Goal: Check status: Check status

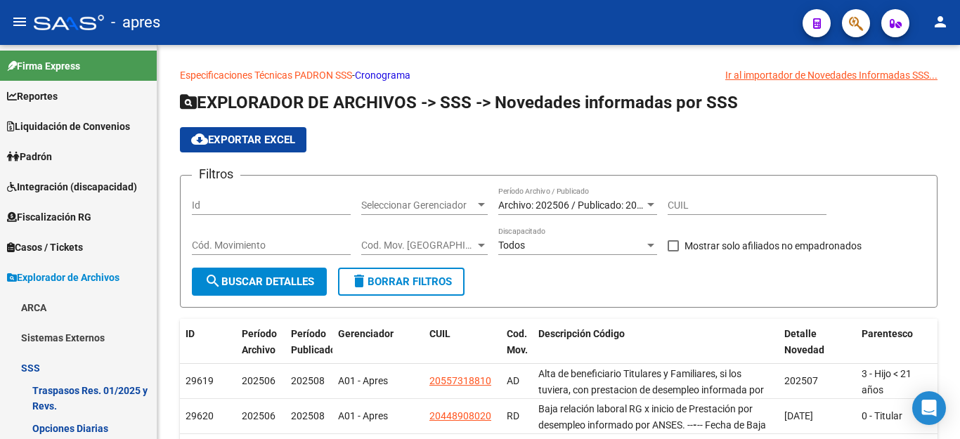
scroll to position [351, 0]
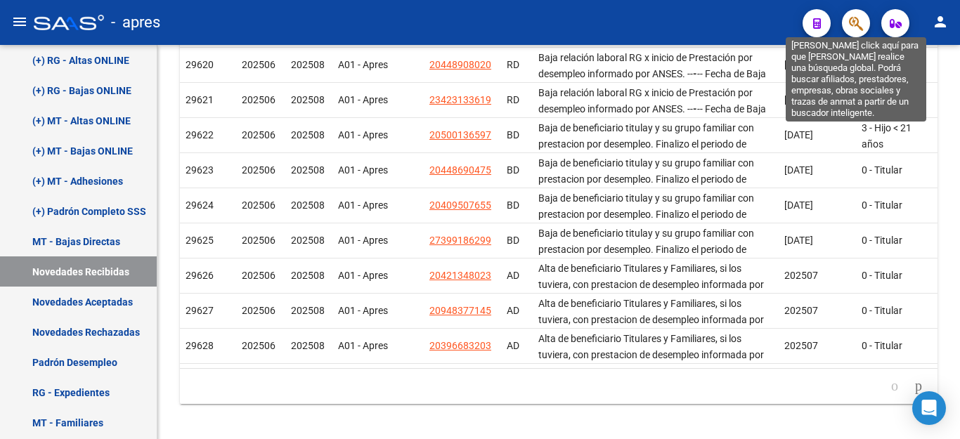
click at [850, 19] on icon "button" at bounding box center [856, 23] width 14 height 16
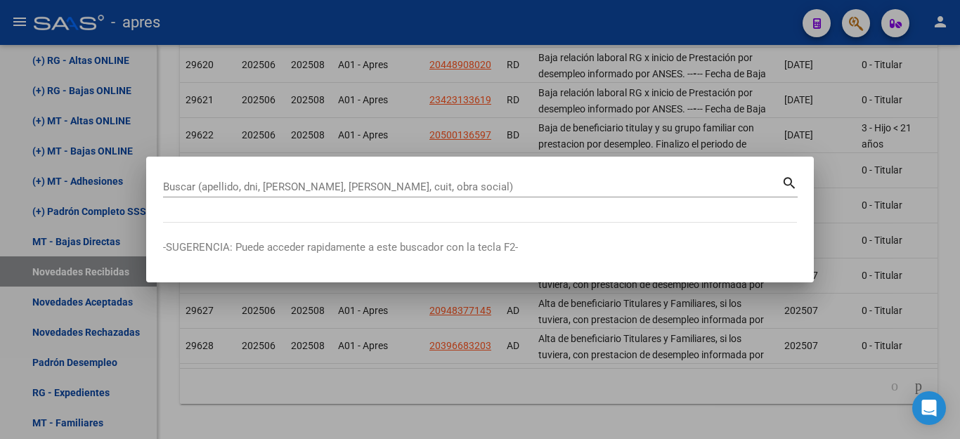
paste input "26654346"
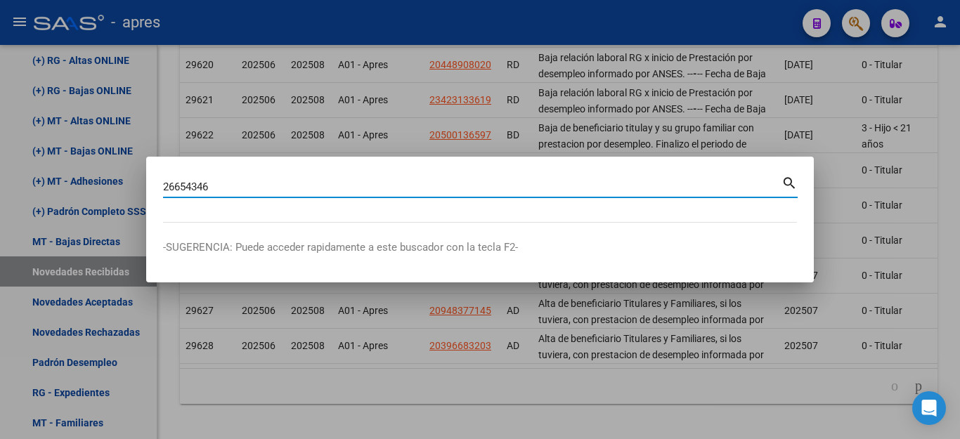
type input "26654346"
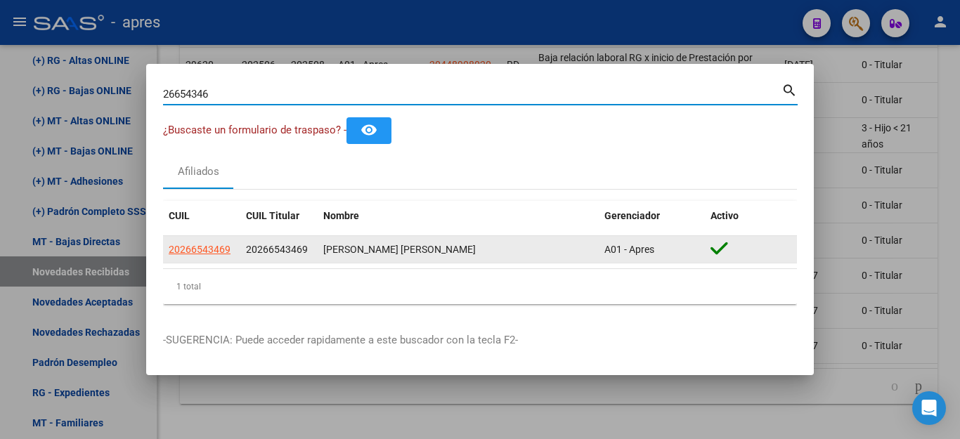
click at [209, 242] on app-link-go-to "20266543469" at bounding box center [200, 250] width 62 height 16
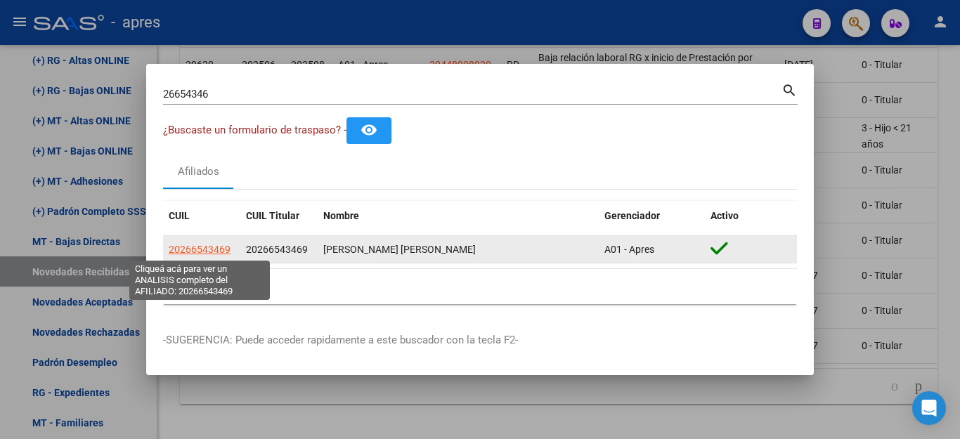
click at [209, 252] on span "20266543469" at bounding box center [200, 249] width 62 height 11
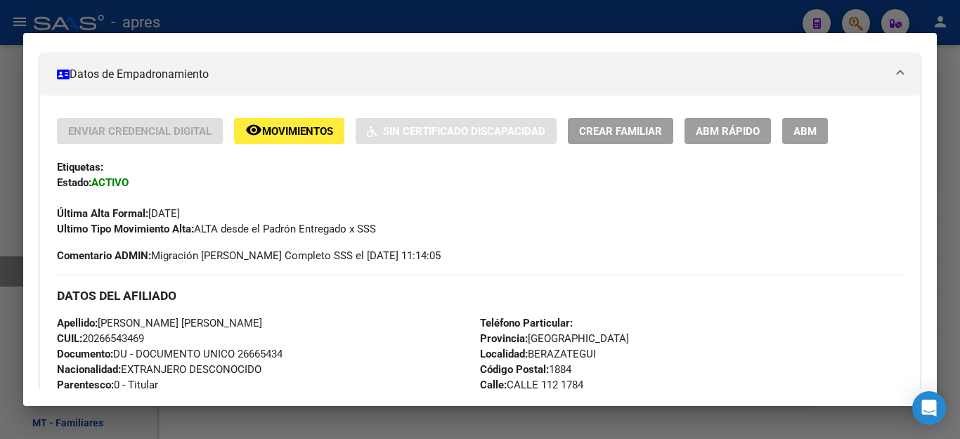
scroll to position [211, 0]
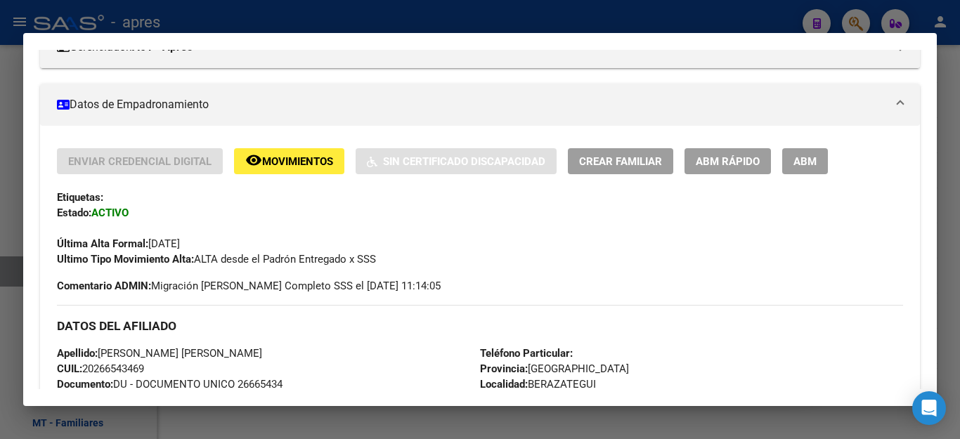
click at [804, 160] on span "ABM" at bounding box center [804, 161] width 23 height 13
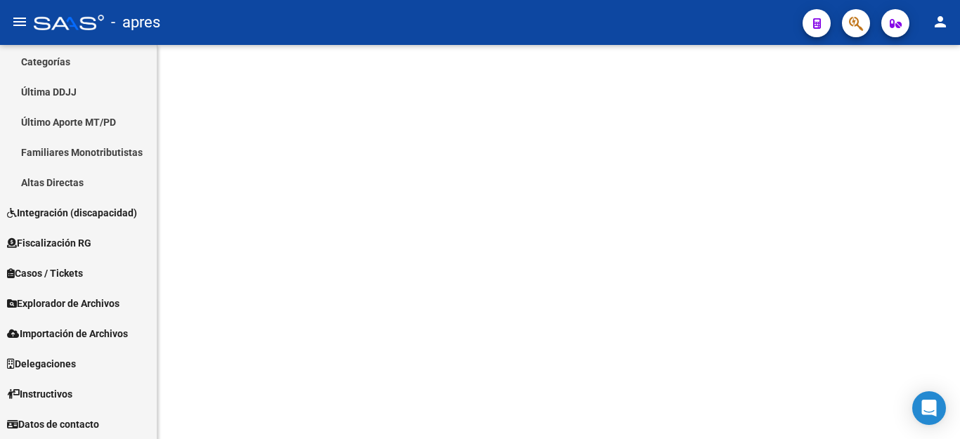
scroll to position [306, 0]
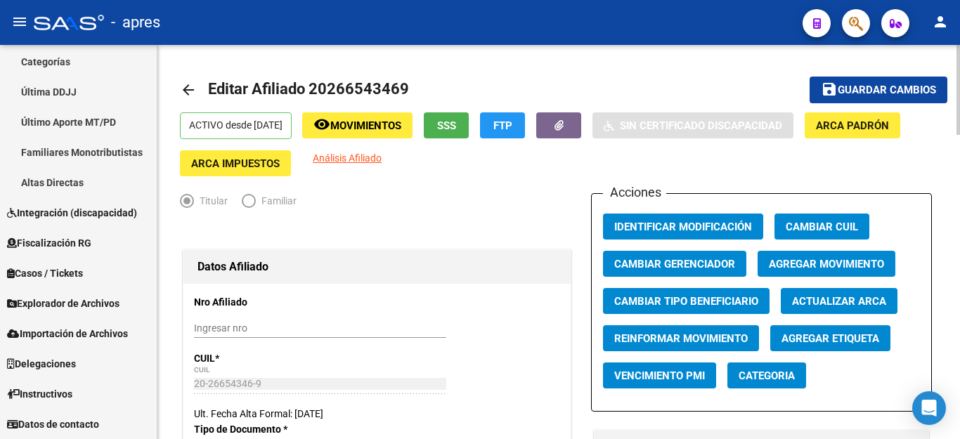
radio input "true"
type input "30-51845597-0"
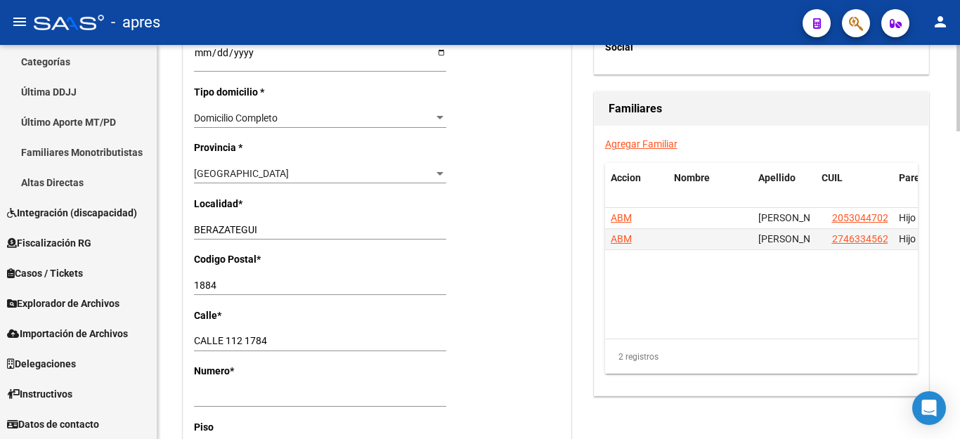
scroll to position [1054, 0]
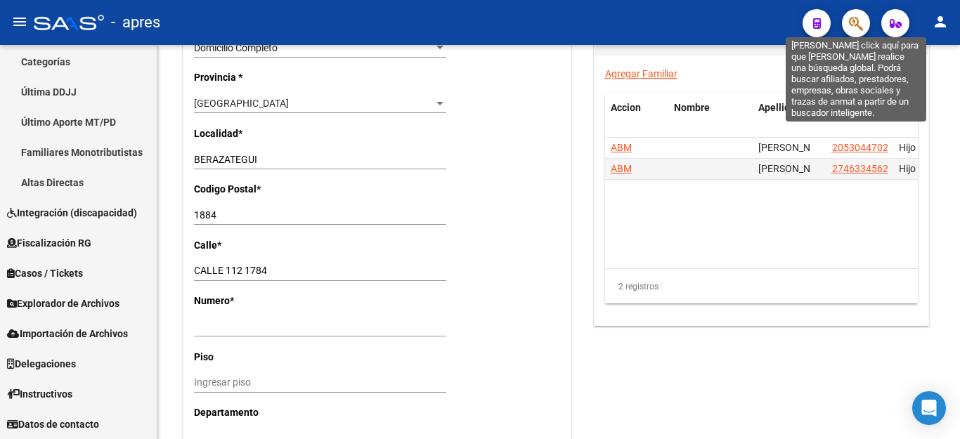
click at [857, 24] on icon "button" at bounding box center [856, 23] width 14 height 16
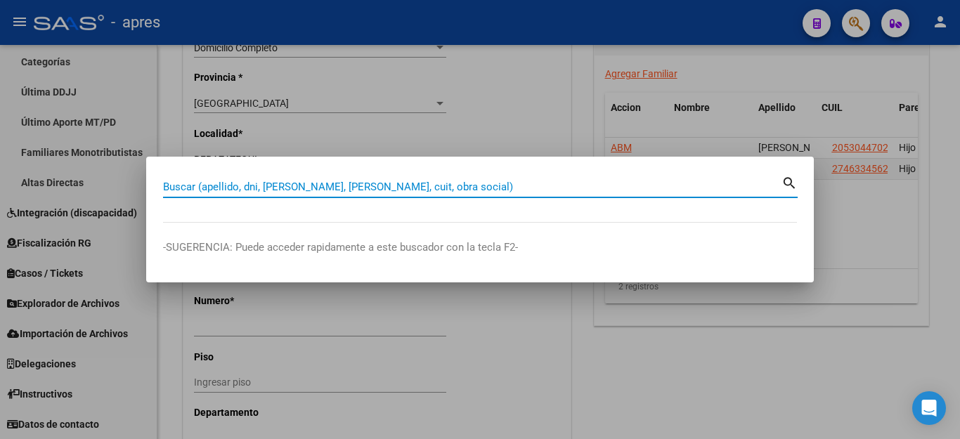
paste input "23417777814"
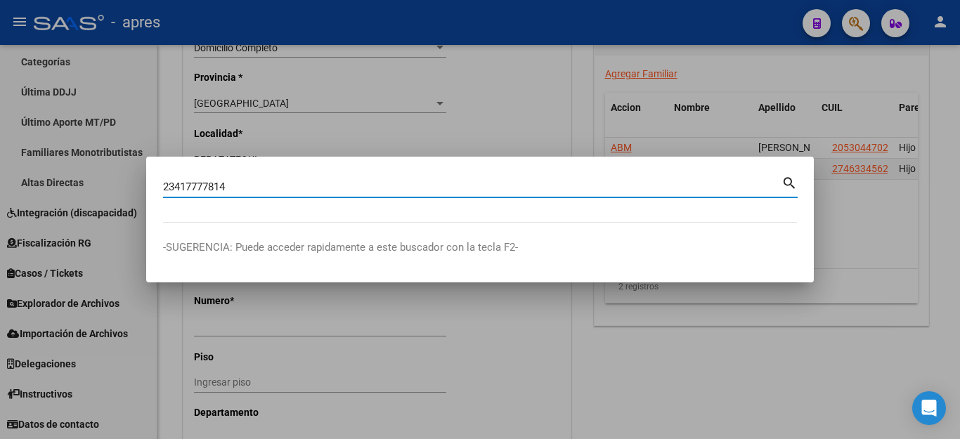
type input "23417777814"
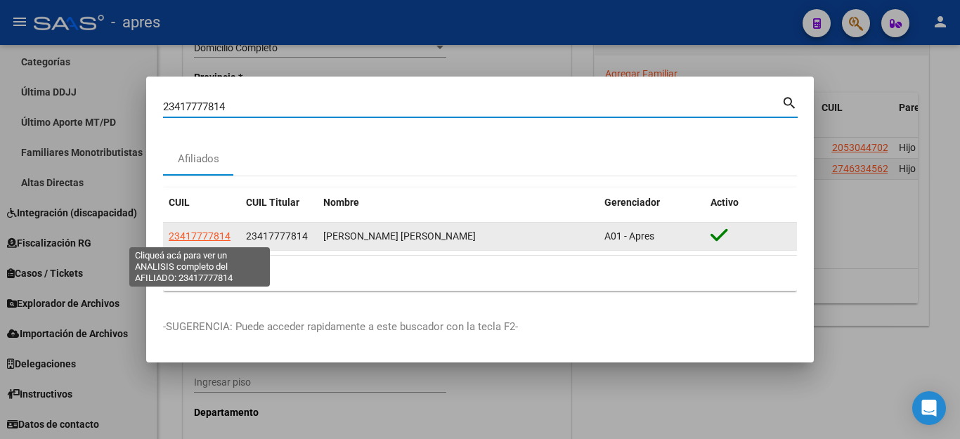
click at [195, 235] on span "23417777814" at bounding box center [200, 236] width 62 height 11
type textarea "23417777814"
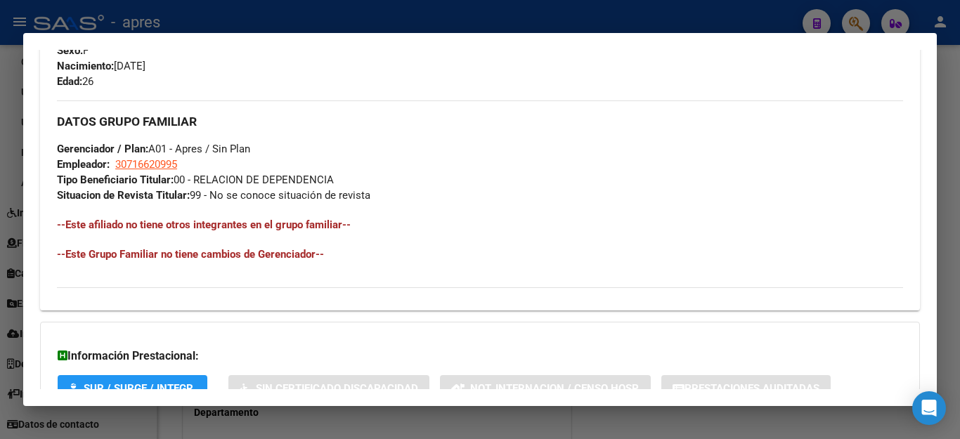
scroll to position [703, 0]
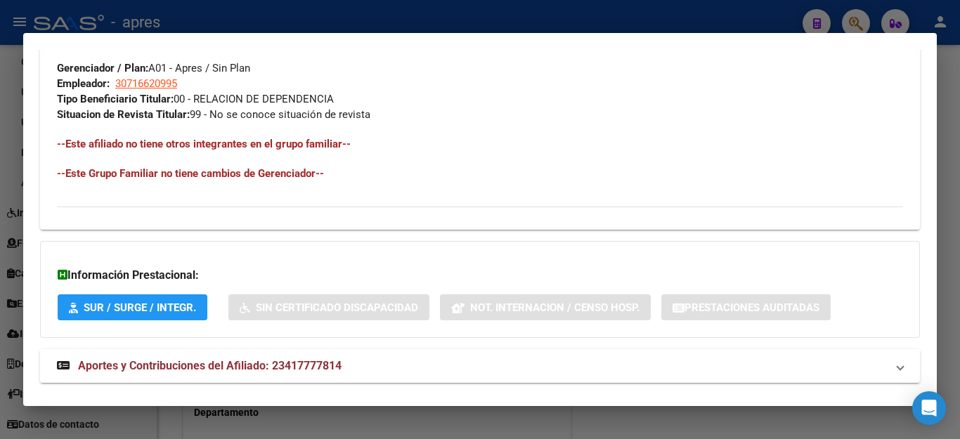
click at [255, 367] on span "Aportes y Contribuciones del Afiliado: 23417777814" at bounding box center [210, 365] width 264 height 13
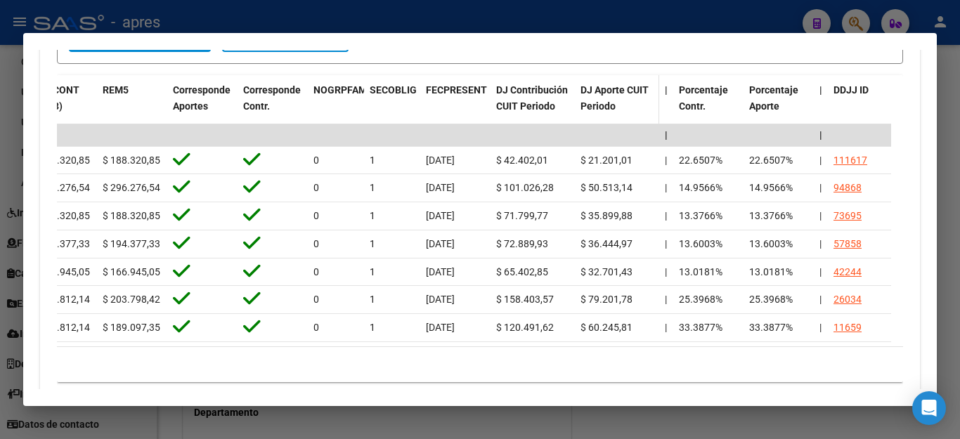
scroll to position [1053, 0]
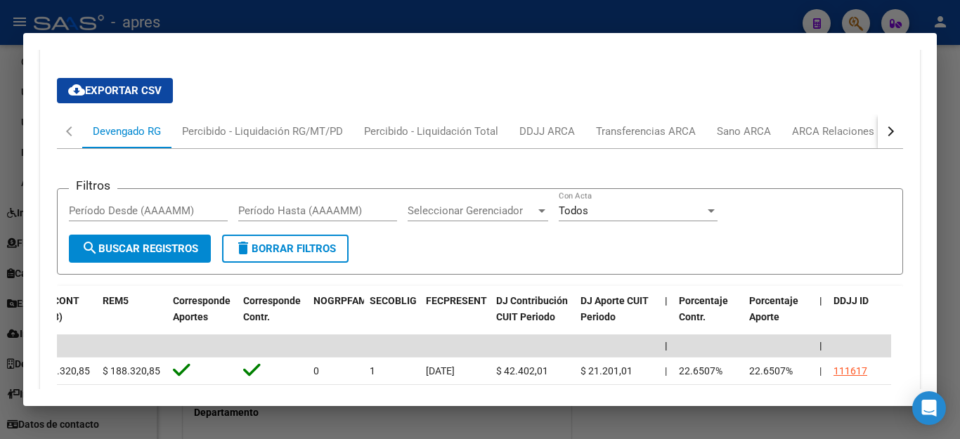
click at [884, 130] on div "button" at bounding box center [889, 131] width 10 height 10
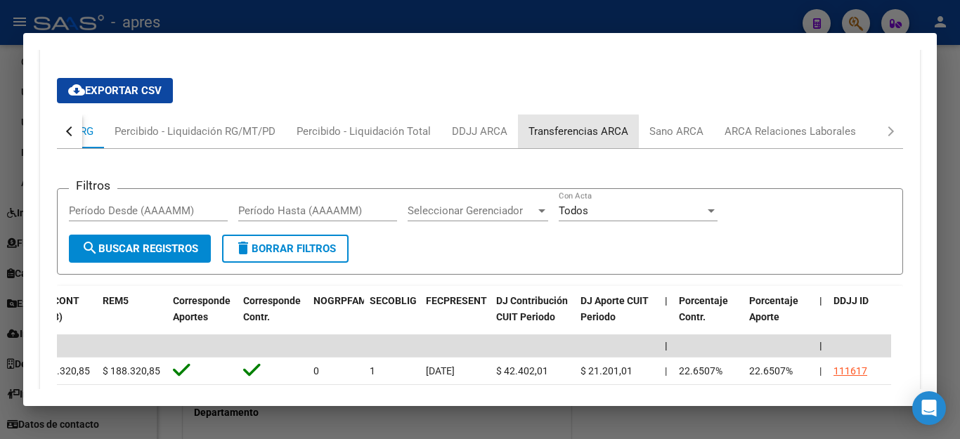
click at [545, 131] on div "Transferencias ARCA" at bounding box center [578, 131] width 100 height 15
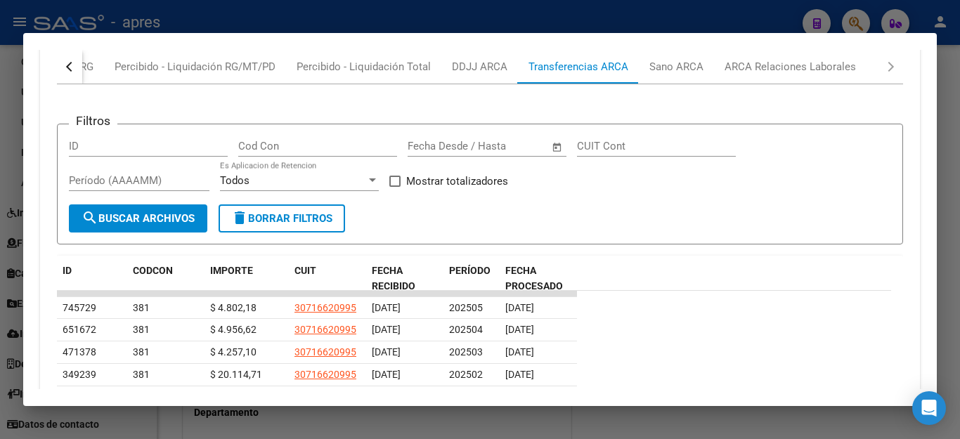
scroll to position [1241, 0]
